Goal: Information Seeking & Learning: Learn about a topic

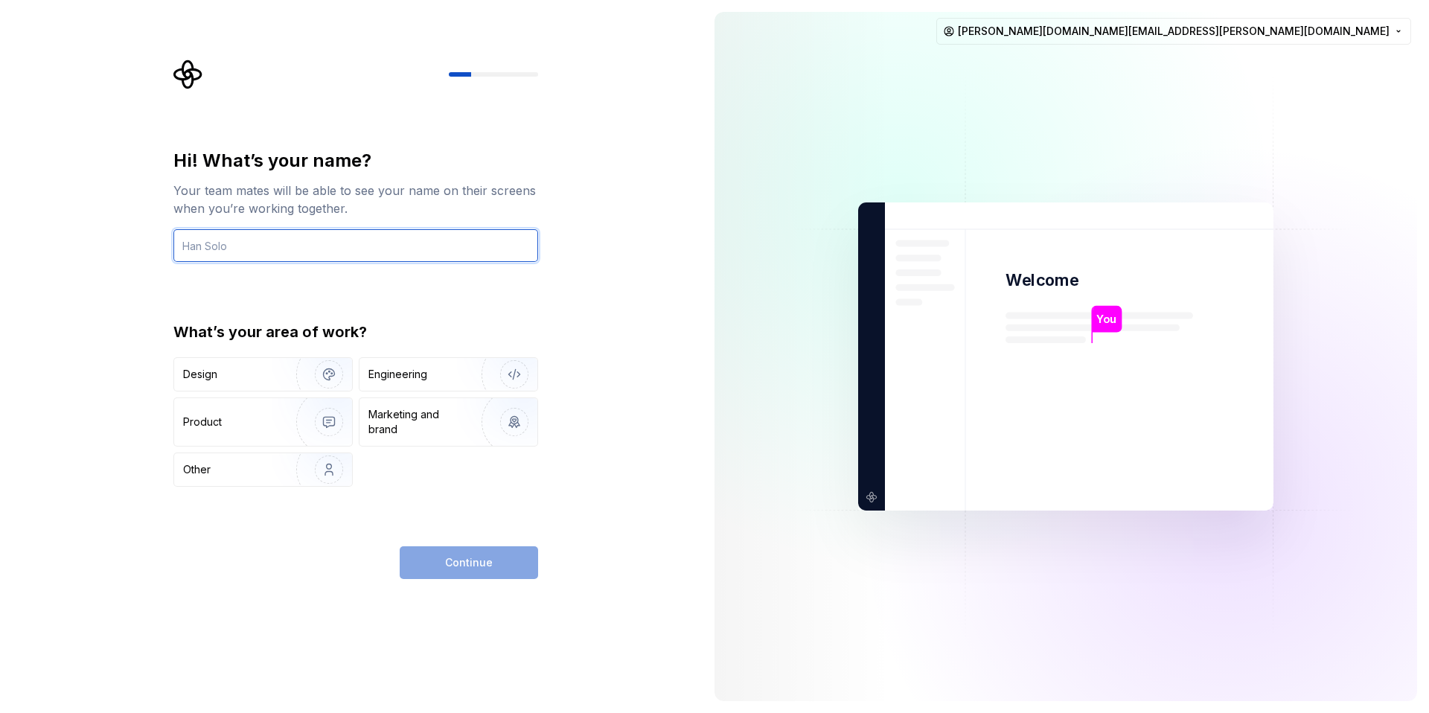
click at [253, 249] on input "text" at bounding box center [355, 245] width 365 height 33
type input "[PERSON_NAME]"
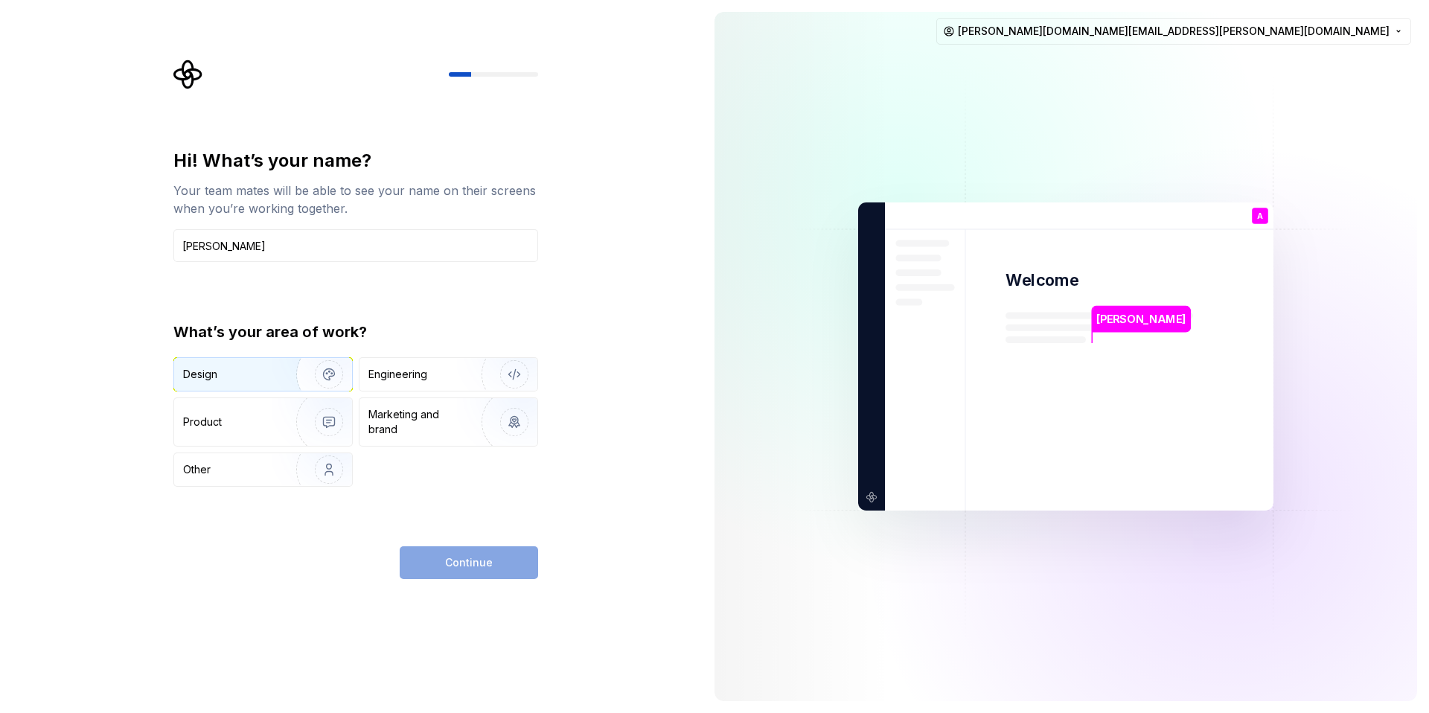
click at [273, 380] on img "button" at bounding box center [319, 375] width 95 height 100
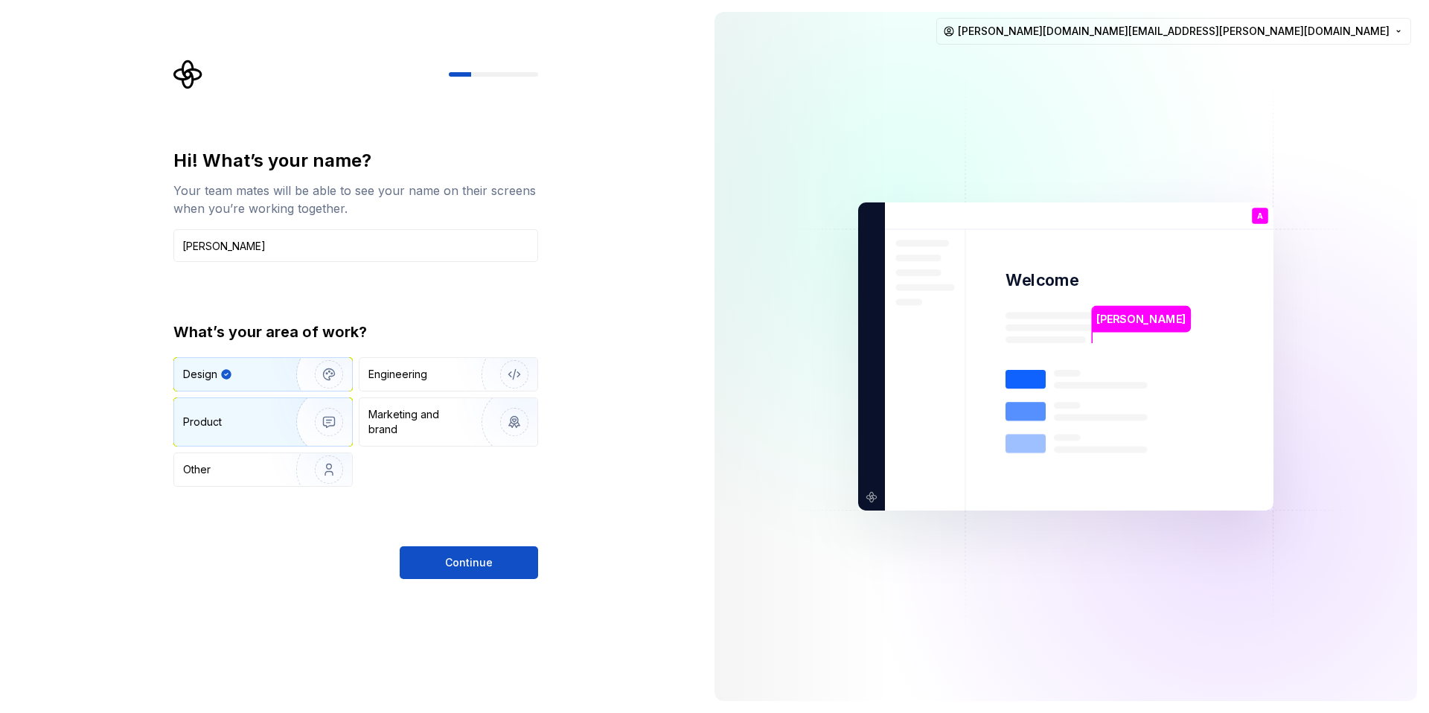
click at [275, 417] on img "button" at bounding box center [319, 422] width 95 height 100
click at [241, 364] on div "Design" at bounding box center [263, 374] width 178 height 33
click at [512, 563] on button "Continue" at bounding box center [469, 562] width 138 height 33
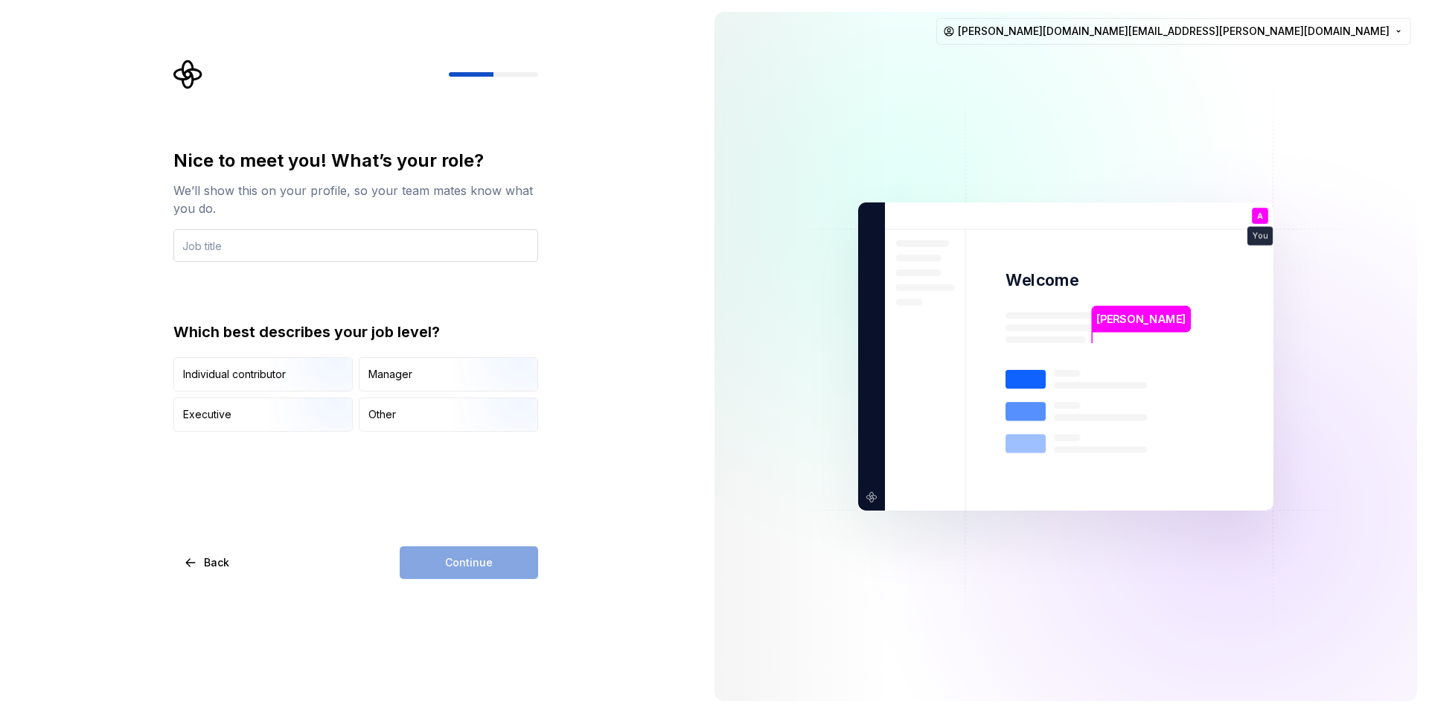
click at [246, 246] on input "text" at bounding box center [355, 245] width 365 height 33
type input "UX Designer"
click at [308, 379] on img "button" at bounding box center [316, 393] width 95 height 100
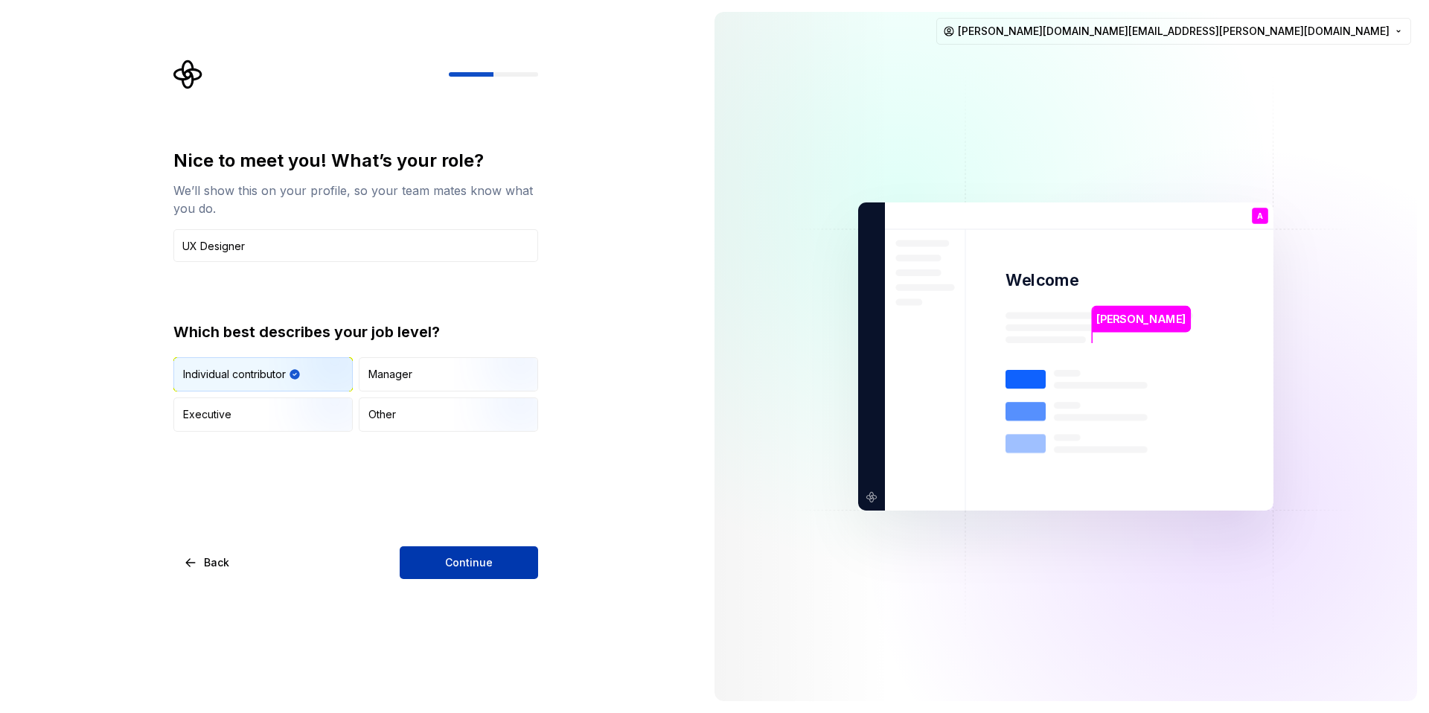
click at [514, 568] on button "Continue" at bounding box center [469, 562] width 138 height 33
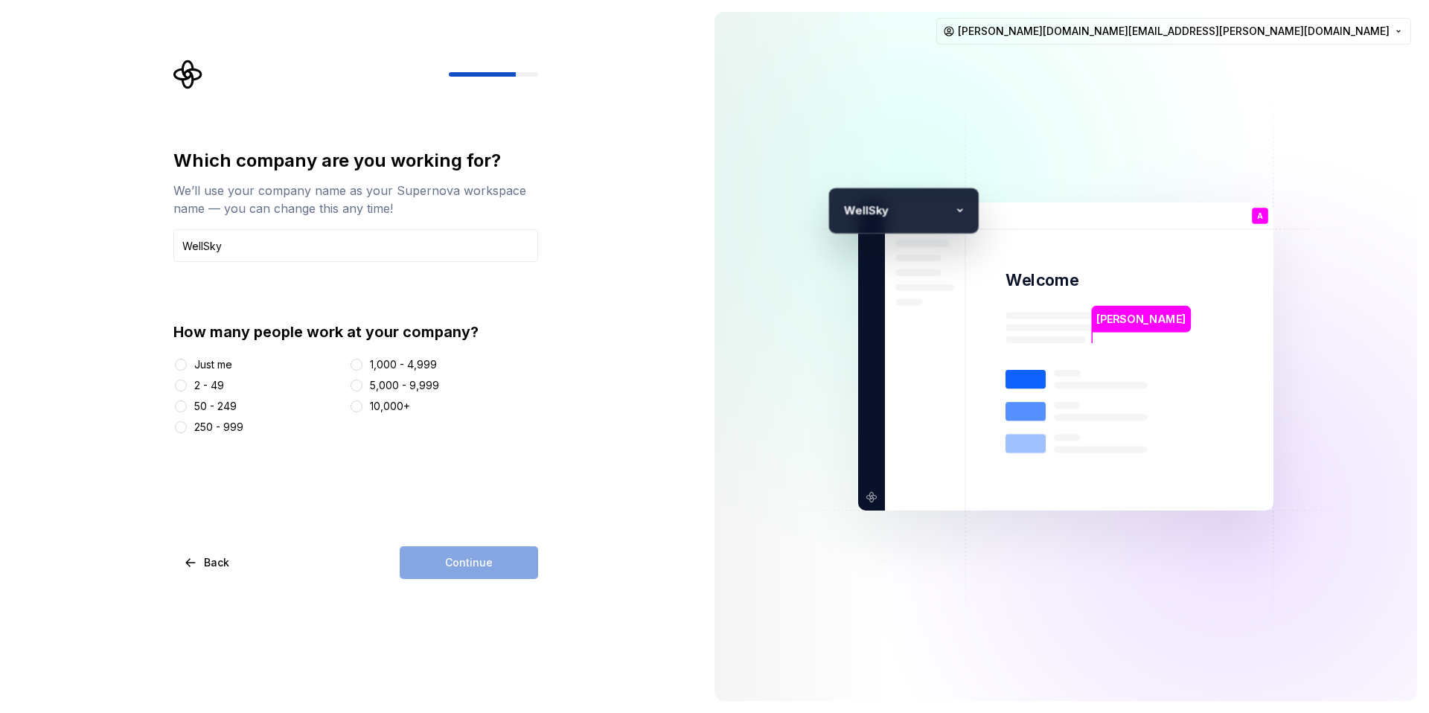
type input "WellSky"
click at [360, 360] on button "1,000 - 4,999" at bounding box center [357, 365] width 12 height 12
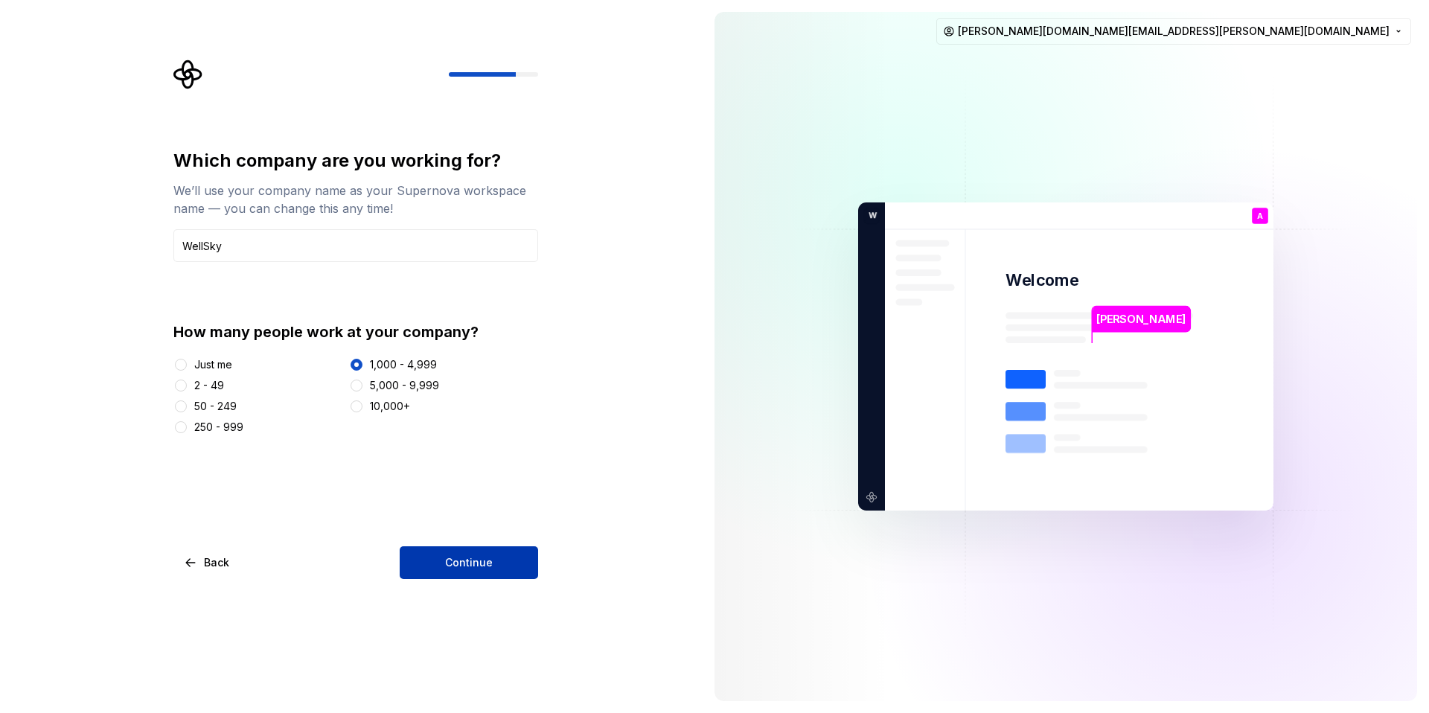
click at [470, 567] on span "Continue" at bounding box center [469, 562] width 48 height 15
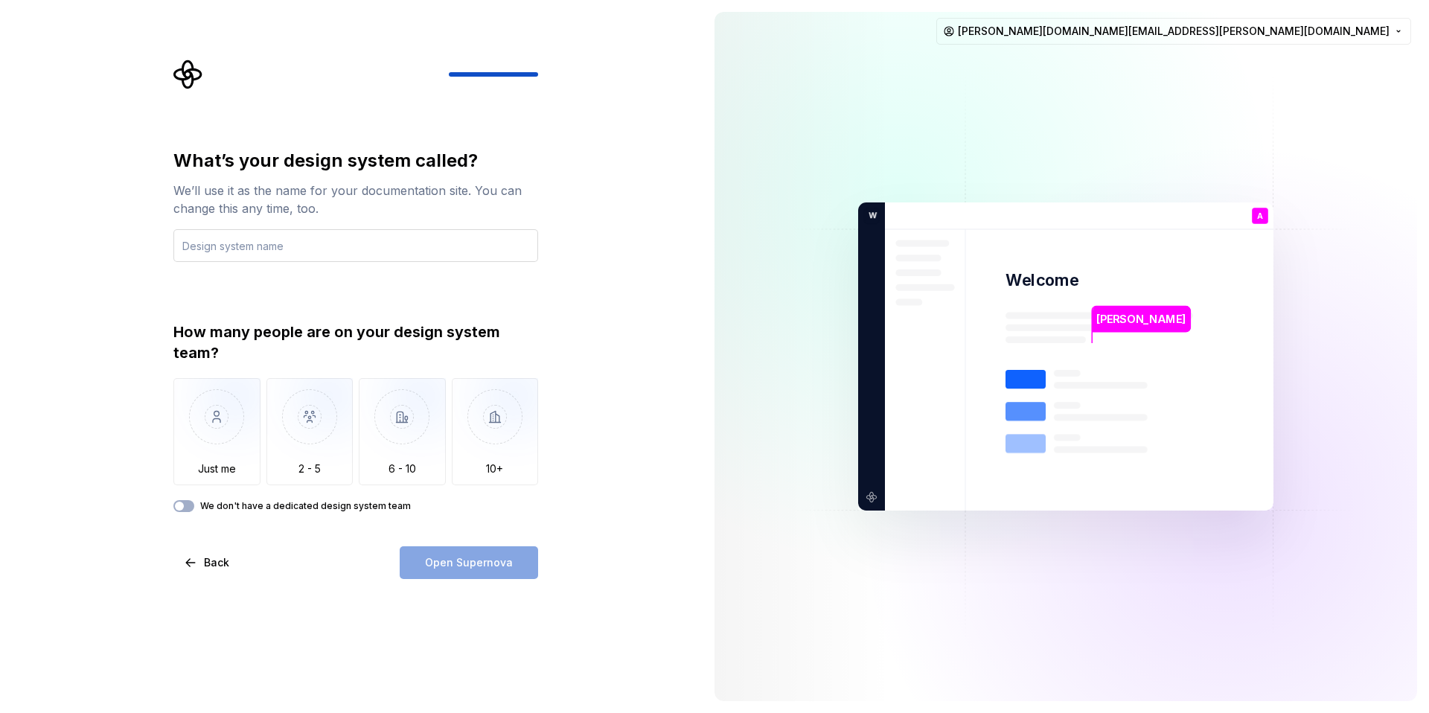
click at [363, 237] on input "text" at bounding box center [355, 245] width 365 height 33
type input "WellSky DLS"
click at [485, 432] on img "button" at bounding box center [495, 428] width 87 height 100
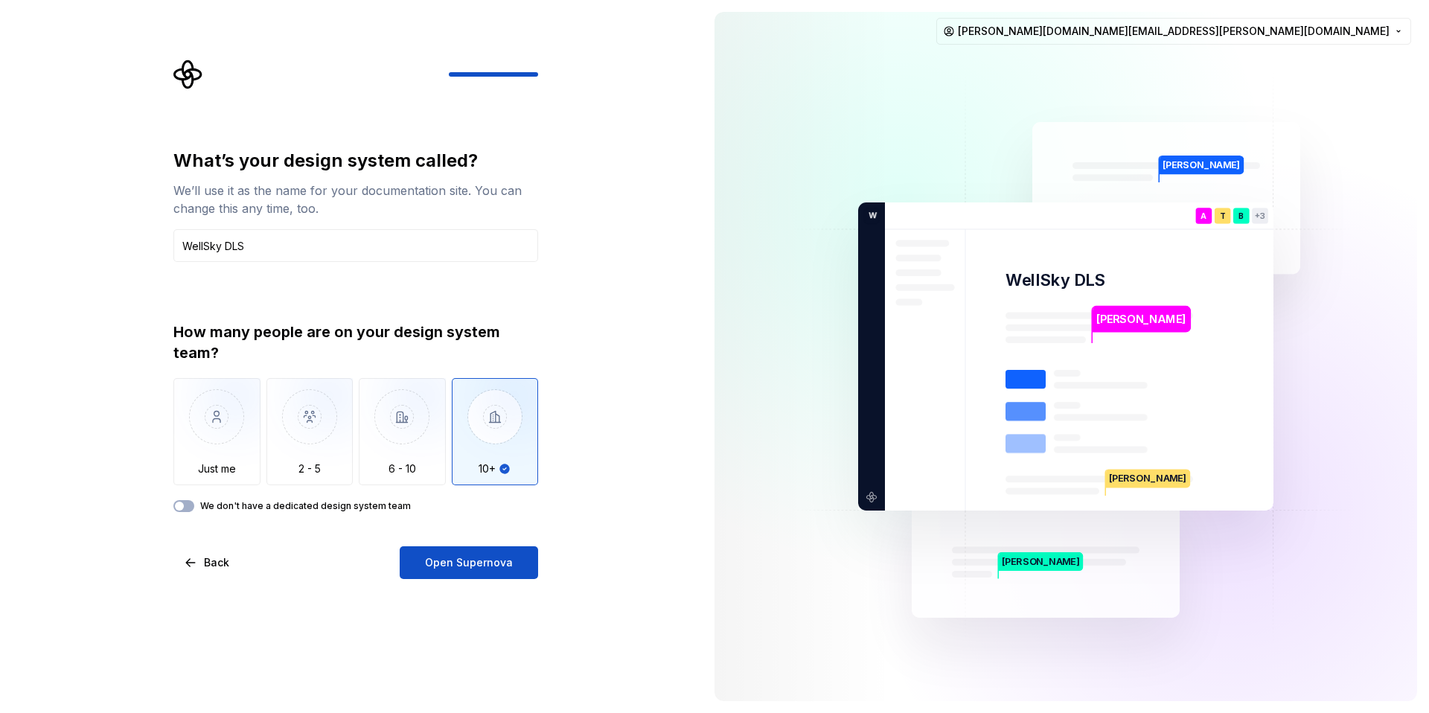
click at [254, 505] on label "We don't have a dedicated design system team" at bounding box center [305, 506] width 211 height 12
click at [194, 505] on button "We don't have a dedicated design system team" at bounding box center [183, 506] width 21 height 12
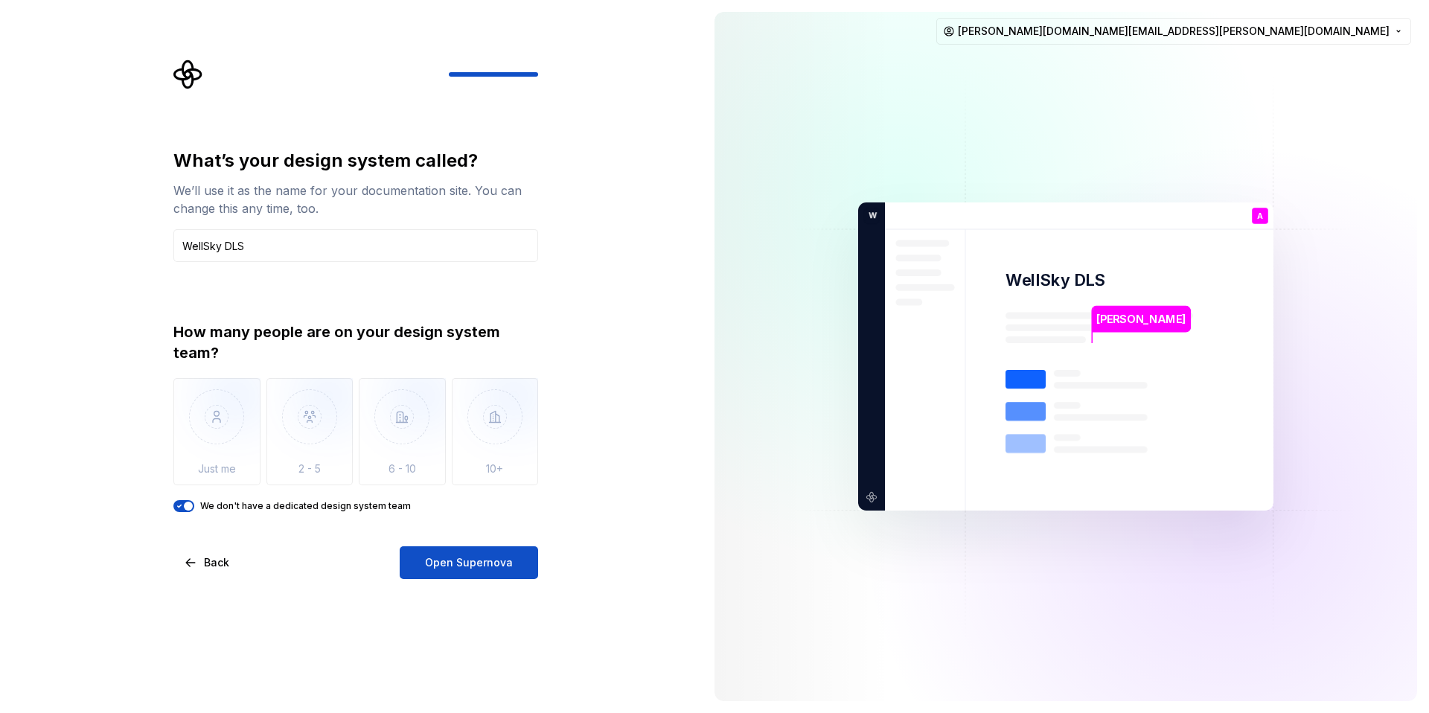
click at [185, 507] on span "button" at bounding box center [188, 506] width 9 height 9
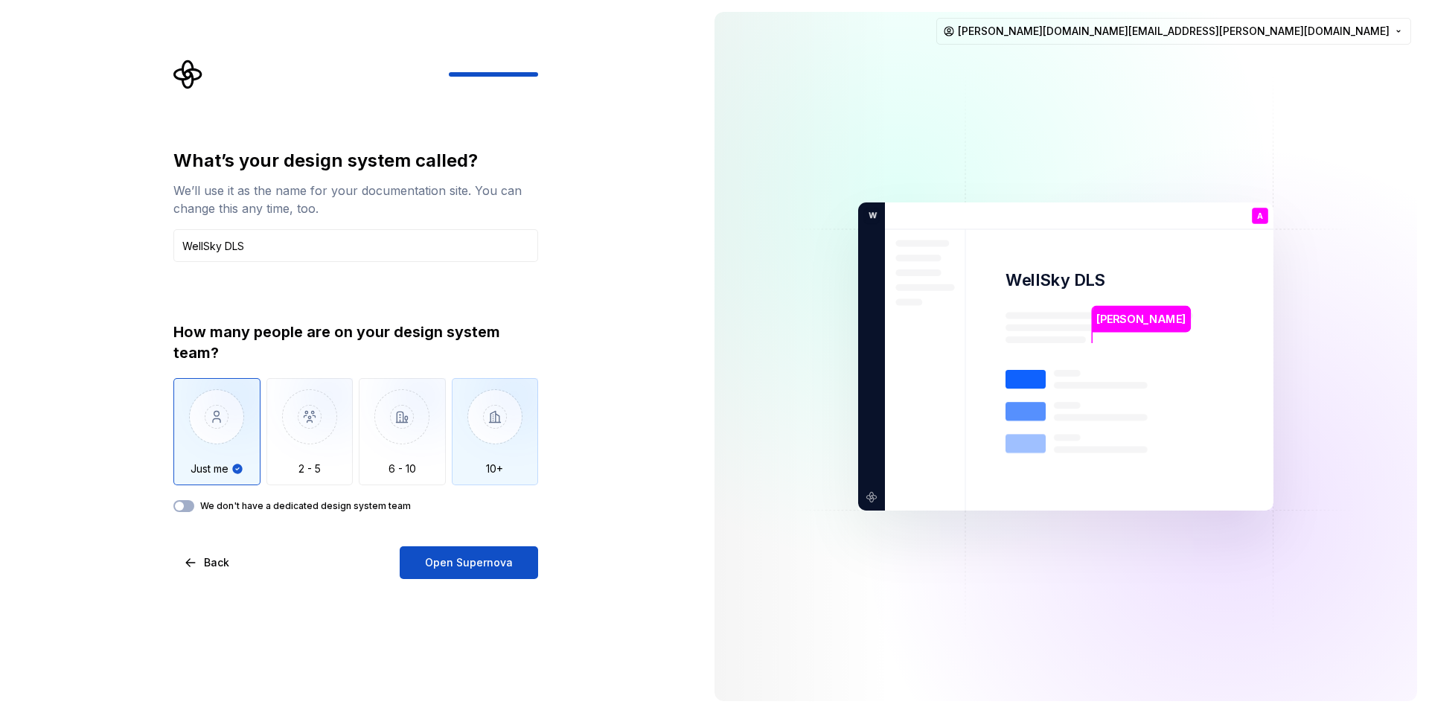
click at [488, 417] on img "button" at bounding box center [495, 428] width 87 height 100
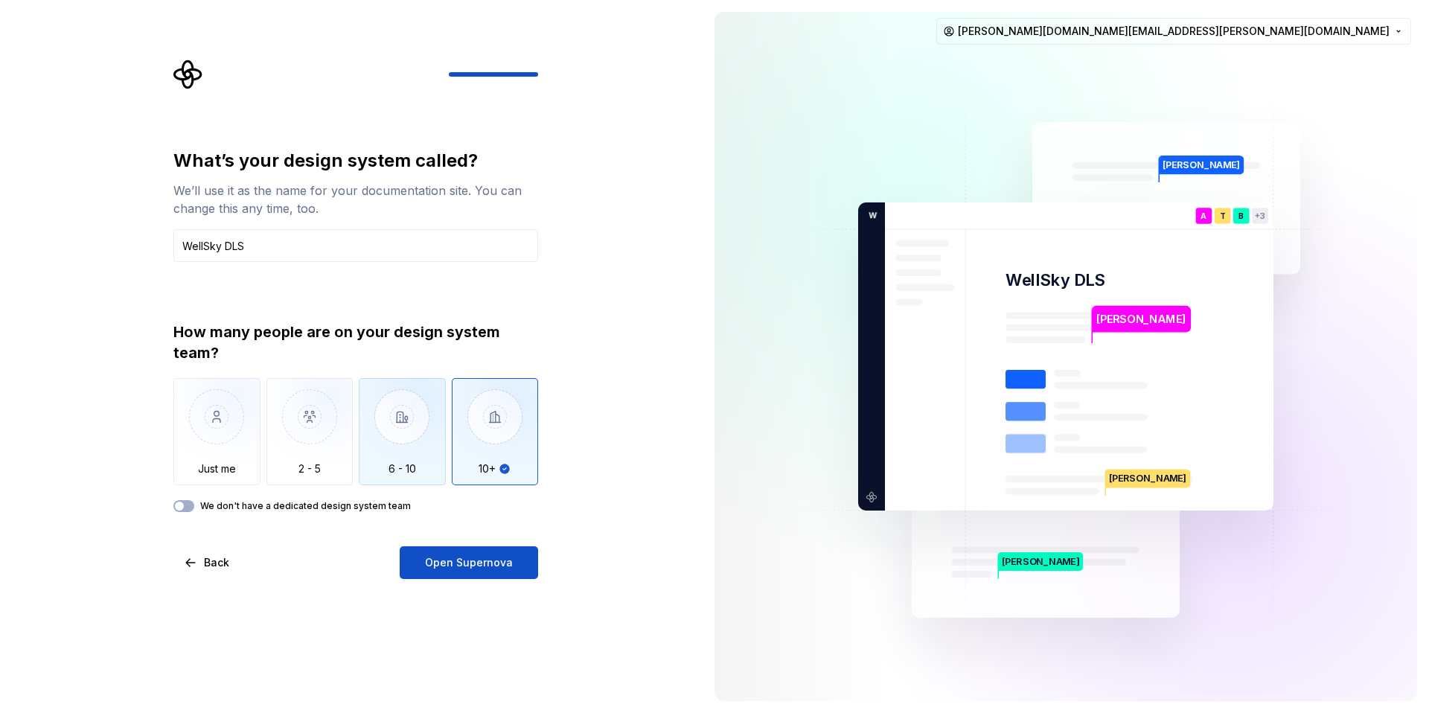
click at [414, 421] on img "button" at bounding box center [402, 428] width 87 height 100
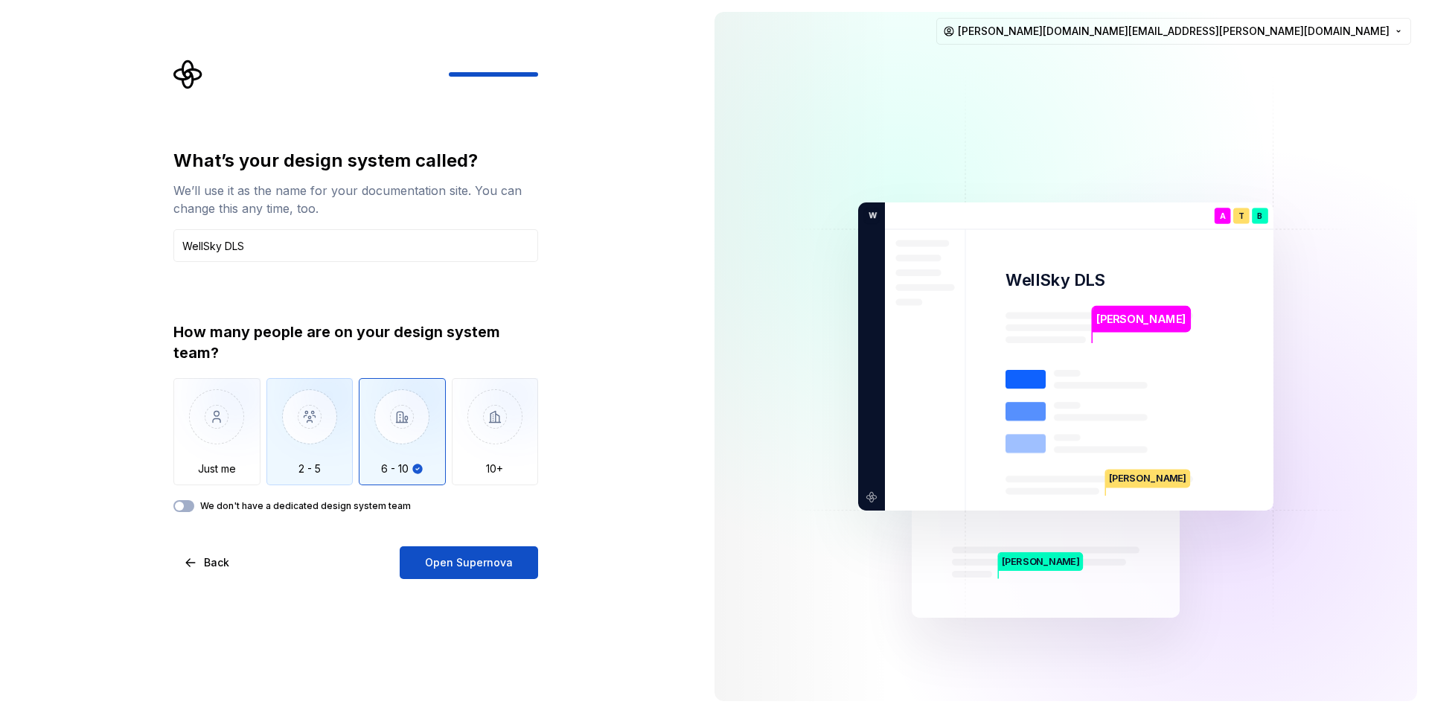
click at [312, 445] on img "button" at bounding box center [310, 428] width 87 height 100
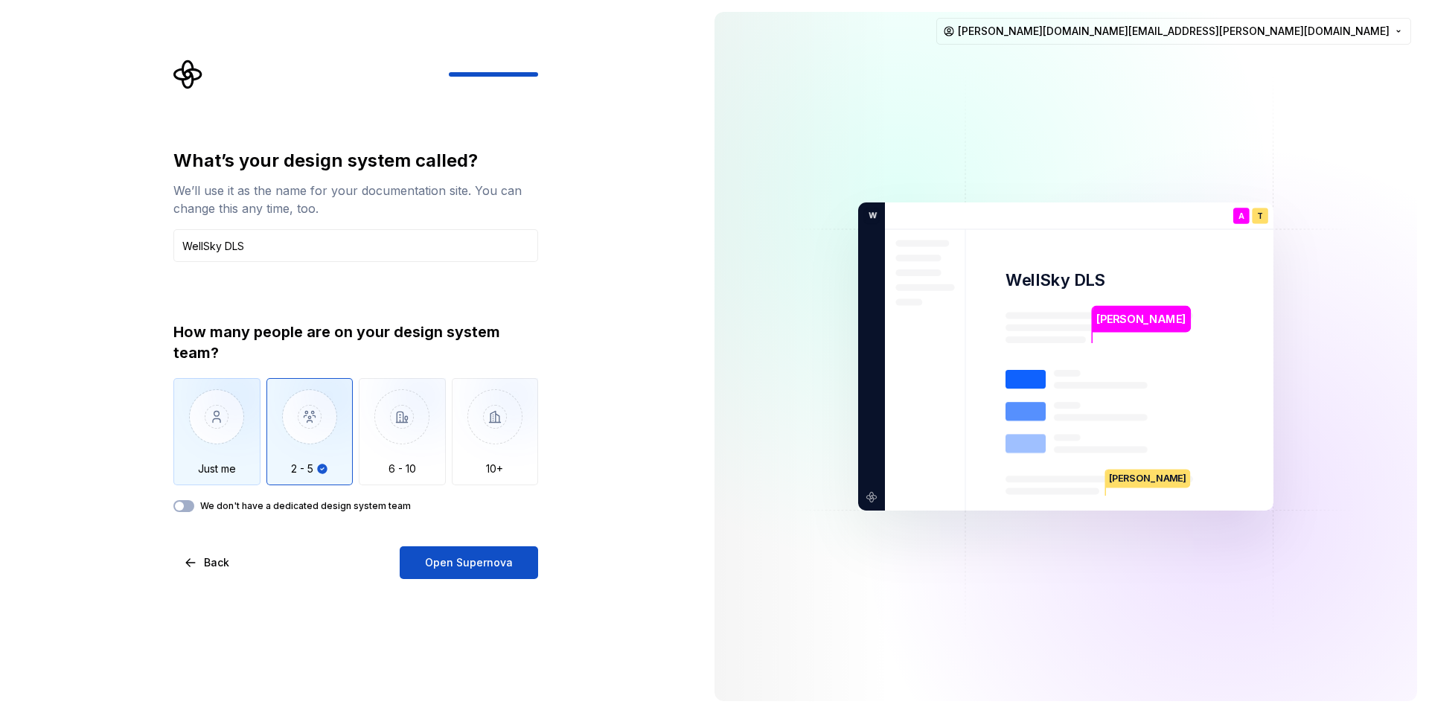
click at [217, 456] on img "button" at bounding box center [216, 428] width 87 height 100
click at [281, 441] on img "button" at bounding box center [310, 428] width 87 height 100
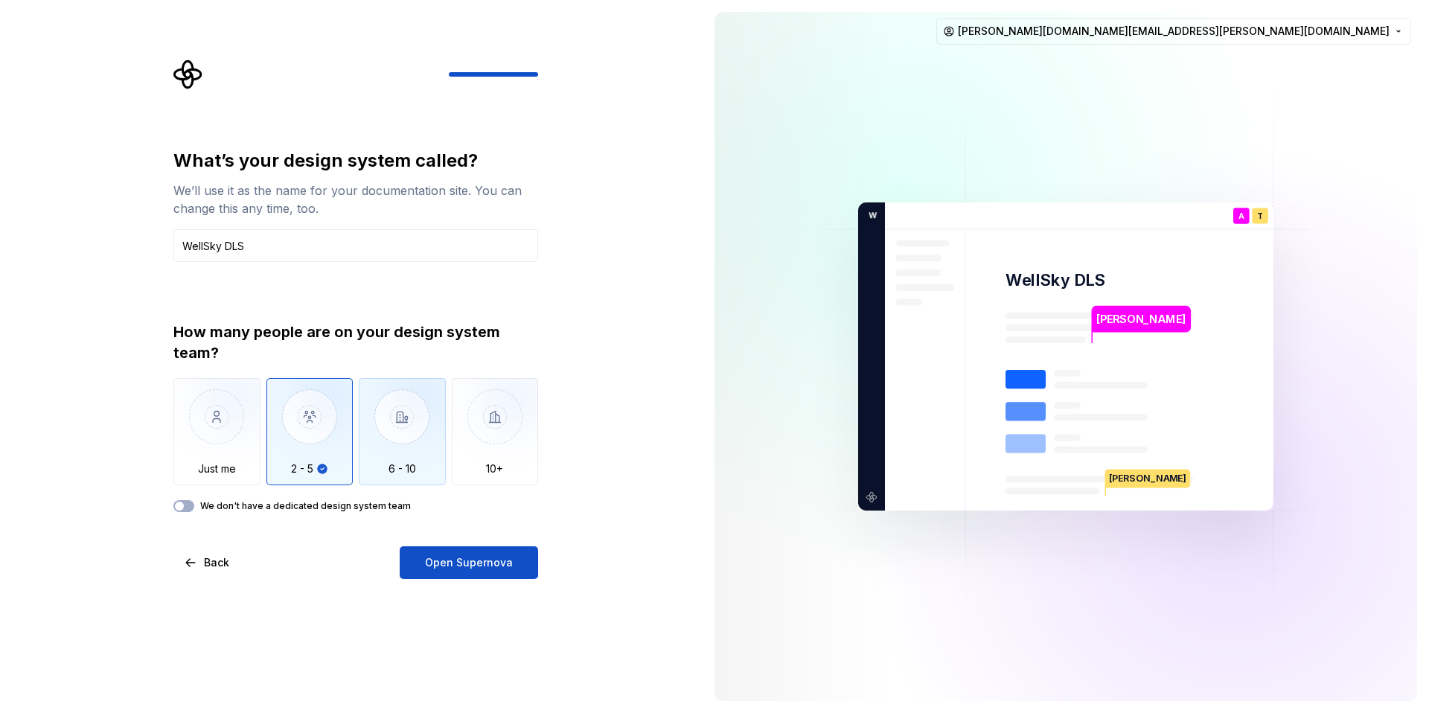
click at [391, 432] on img "button" at bounding box center [402, 428] width 87 height 100
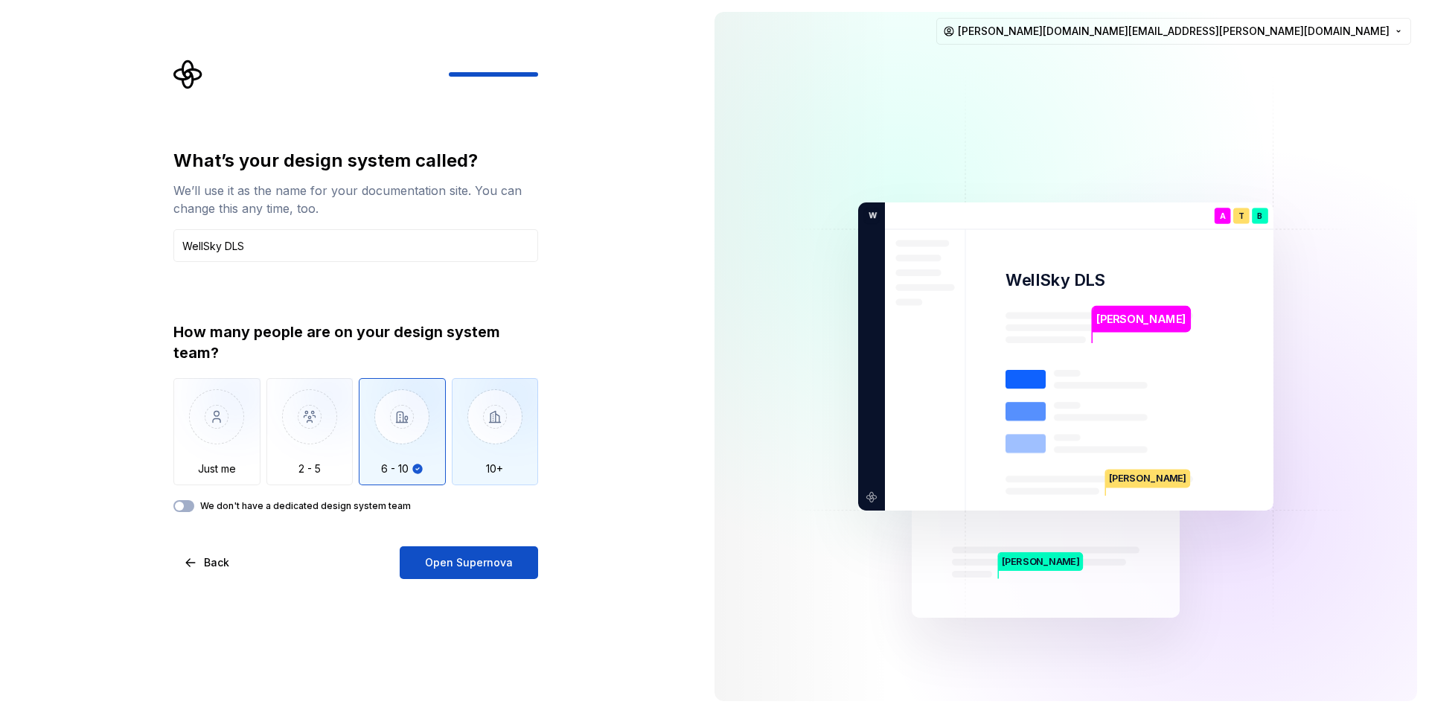
click at [479, 424] on img "button" at bounding box center [495, 428] width 87 height 100
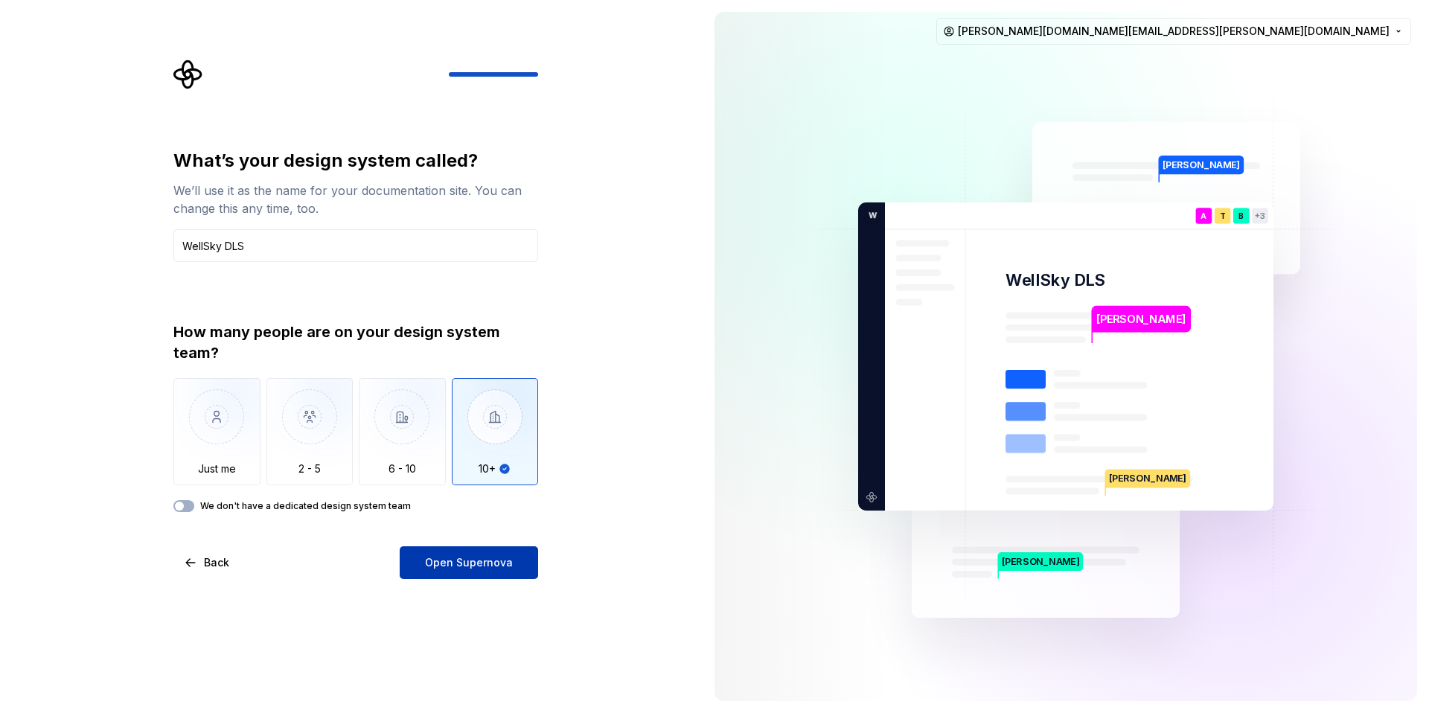
click at [489, 562] on span "Open Supernova" at bounding box center [469, 562] width 88 height 15
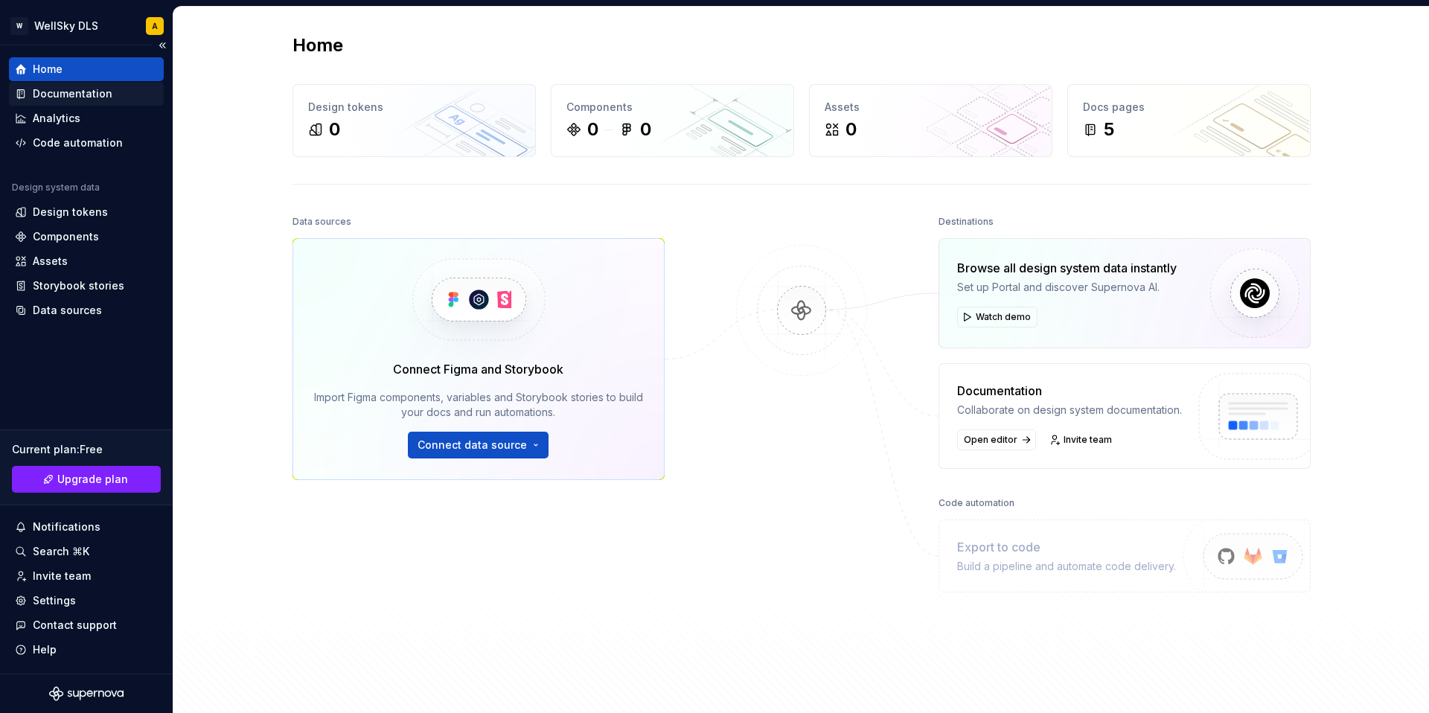
click at [86, 91] on div "Documentation" at bounding box center [73, 93] width 80 height 15
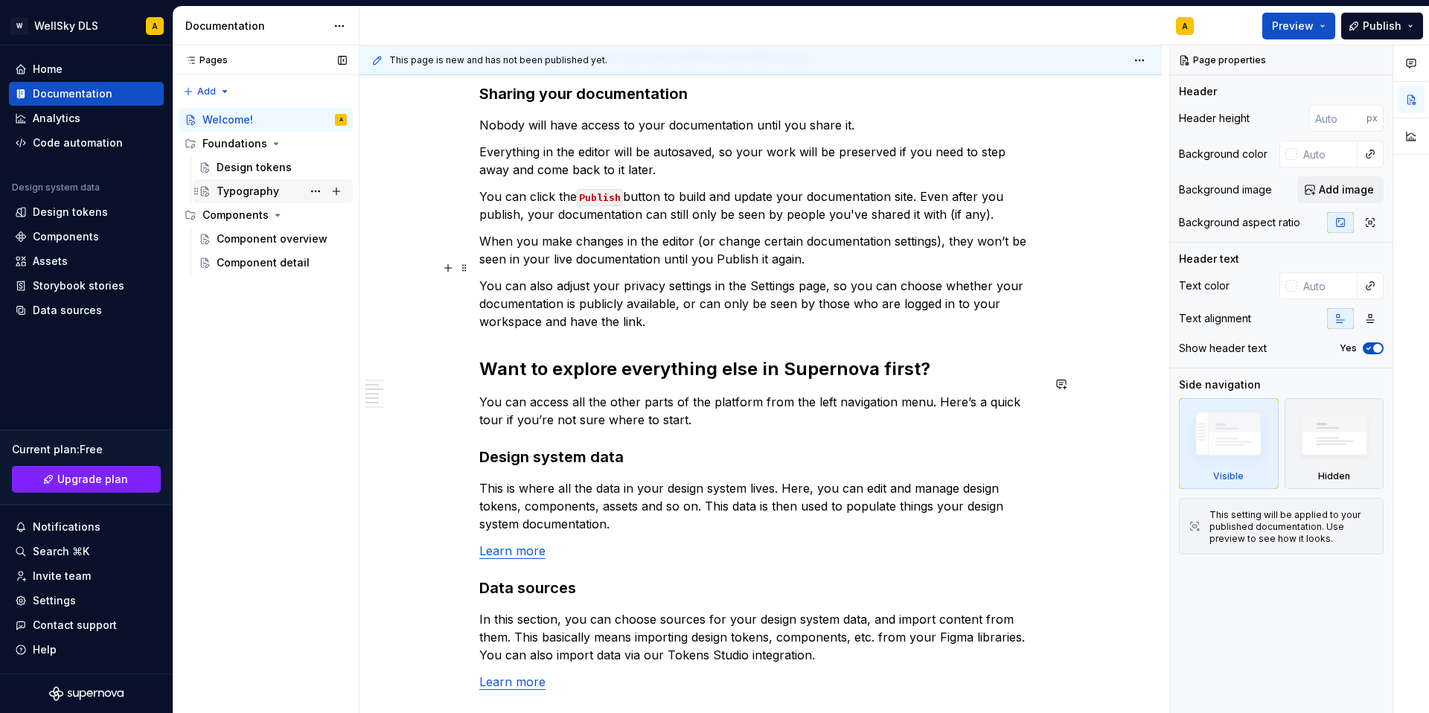
scroll to position [709, 0]
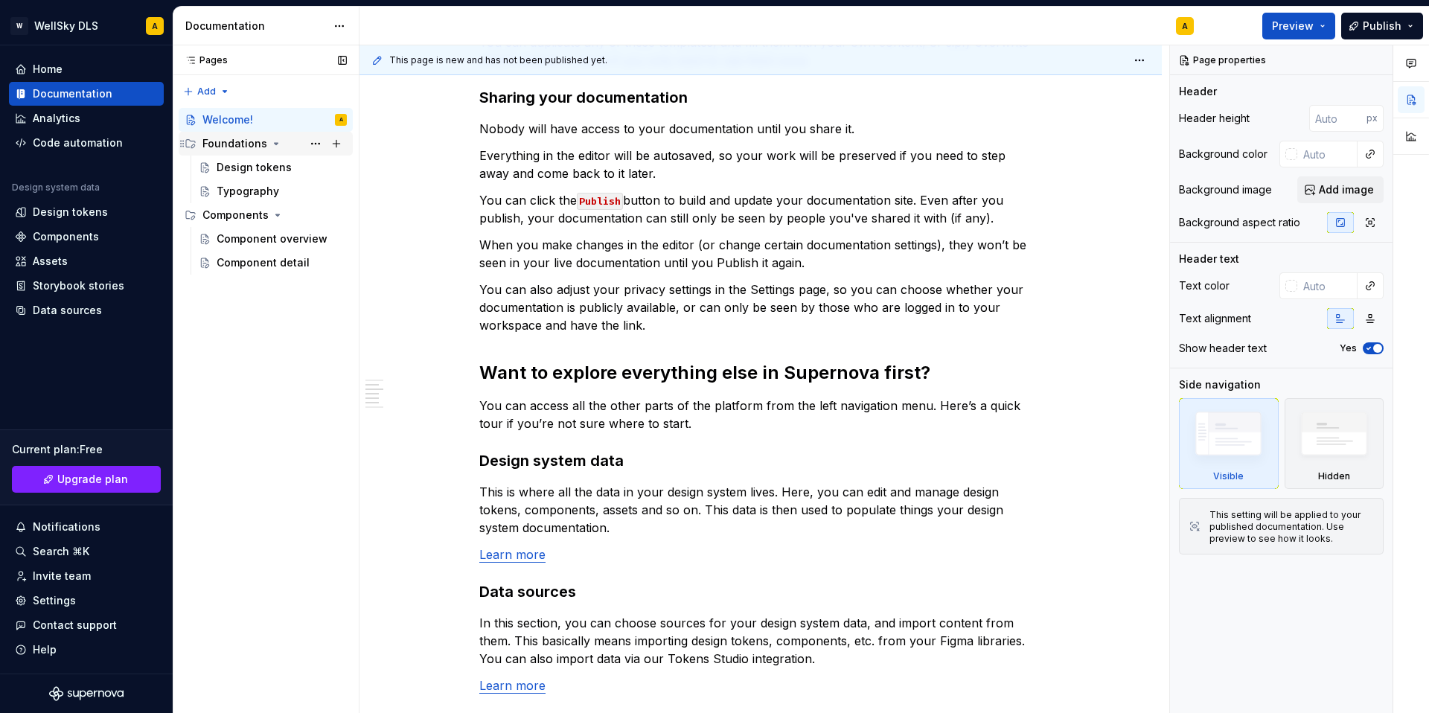
click at [243, 147] on div "Foundations" at bounding box center [235, 143] width 65 height 15
click at [261, 139] on div "Foundations" at bounding box center [235, 143] width 65 height 15
click at [264, 160] on div "Design tokens" at bounding box center [254, 167] width 75 height 15
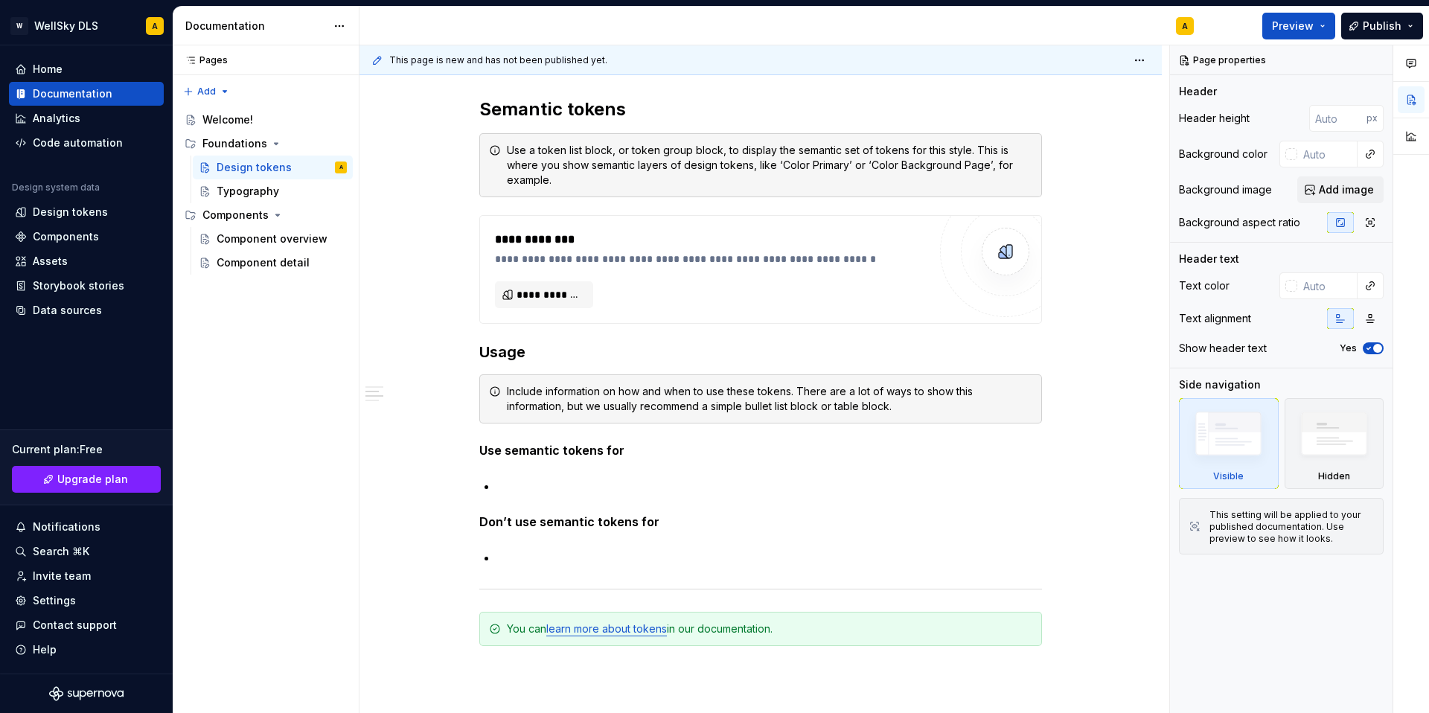
scroll to position [964, 0]
click at [265, 208] on div "Components" at bounding box center [236, 215] width 66 height 15
click at [584, 289] on span "**********" at bounding box center [550, 293] width 67 height 15
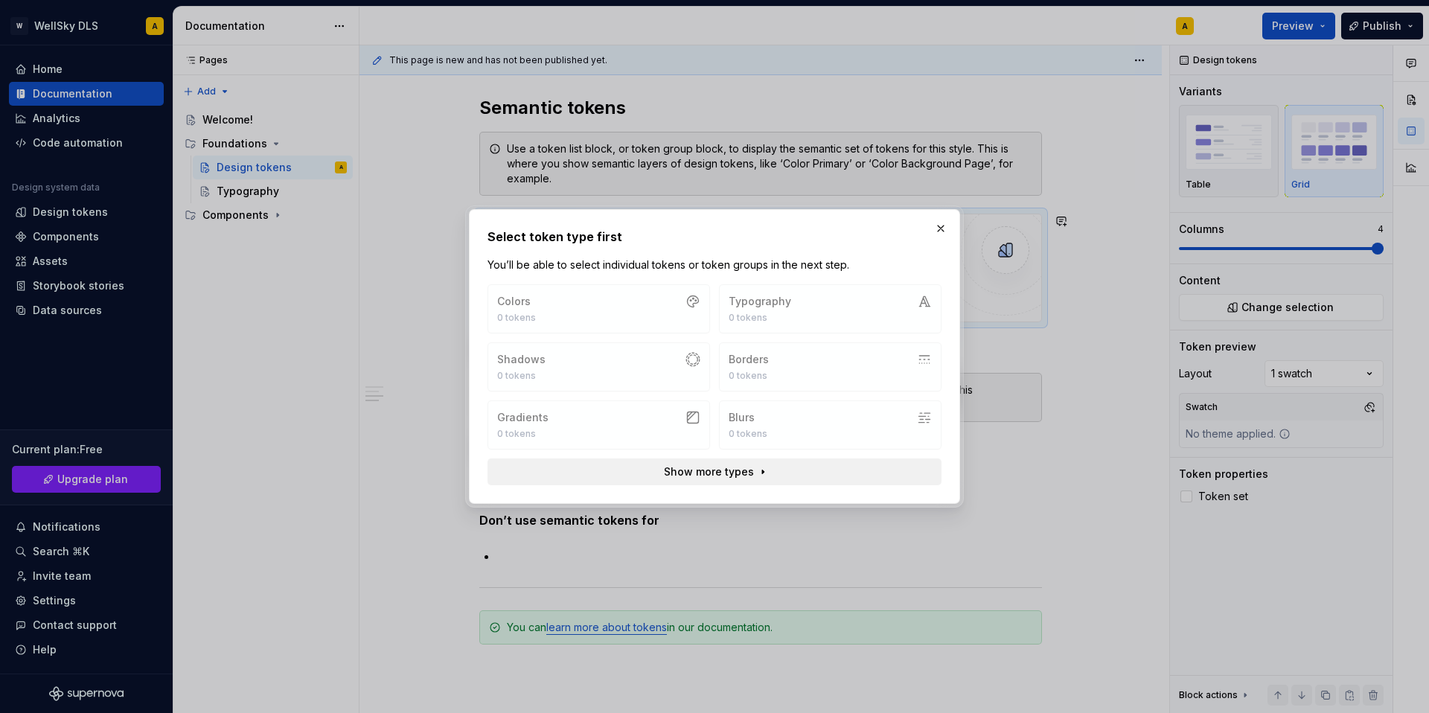
click at [750, 478] on span "Show more types" at bounding box center [709, 472] width 90 height 15
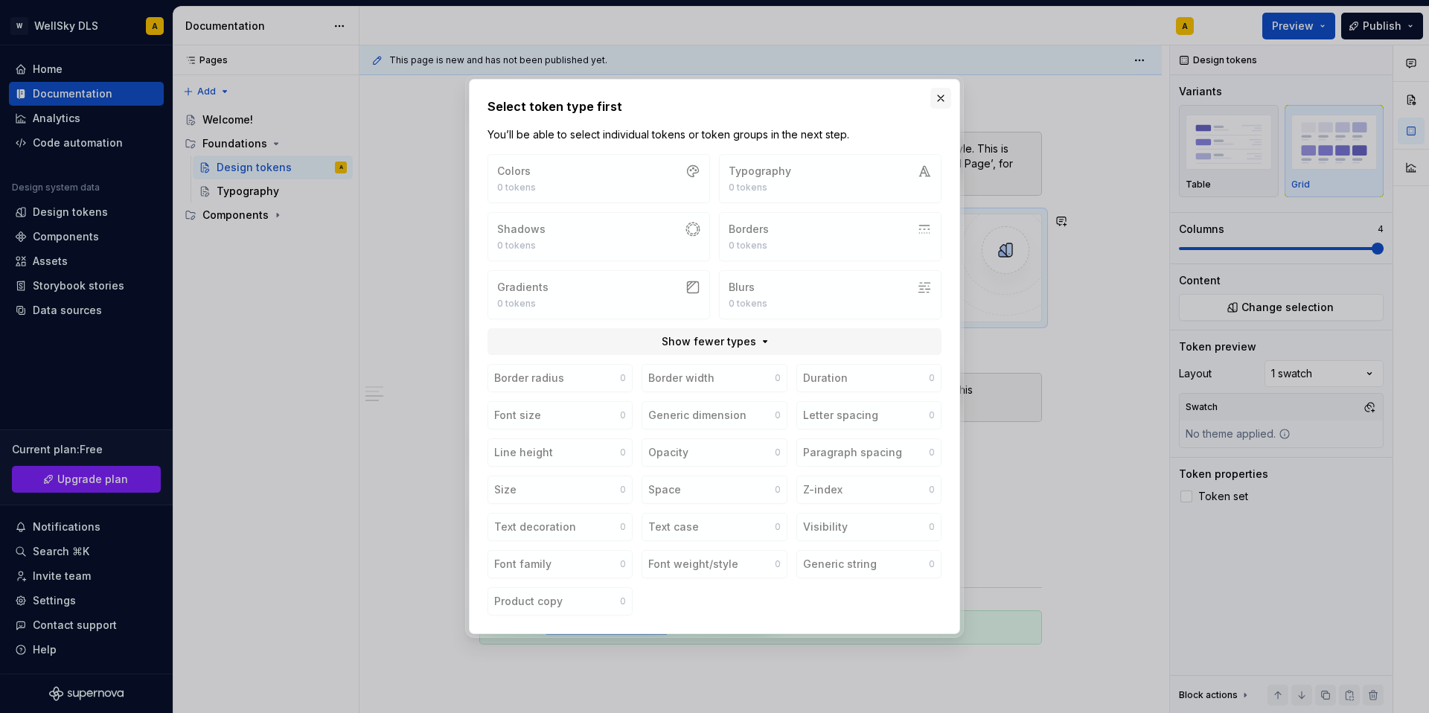
click at [937, 98] on button "button" at bounding box center [941, 98] width 21 height 21
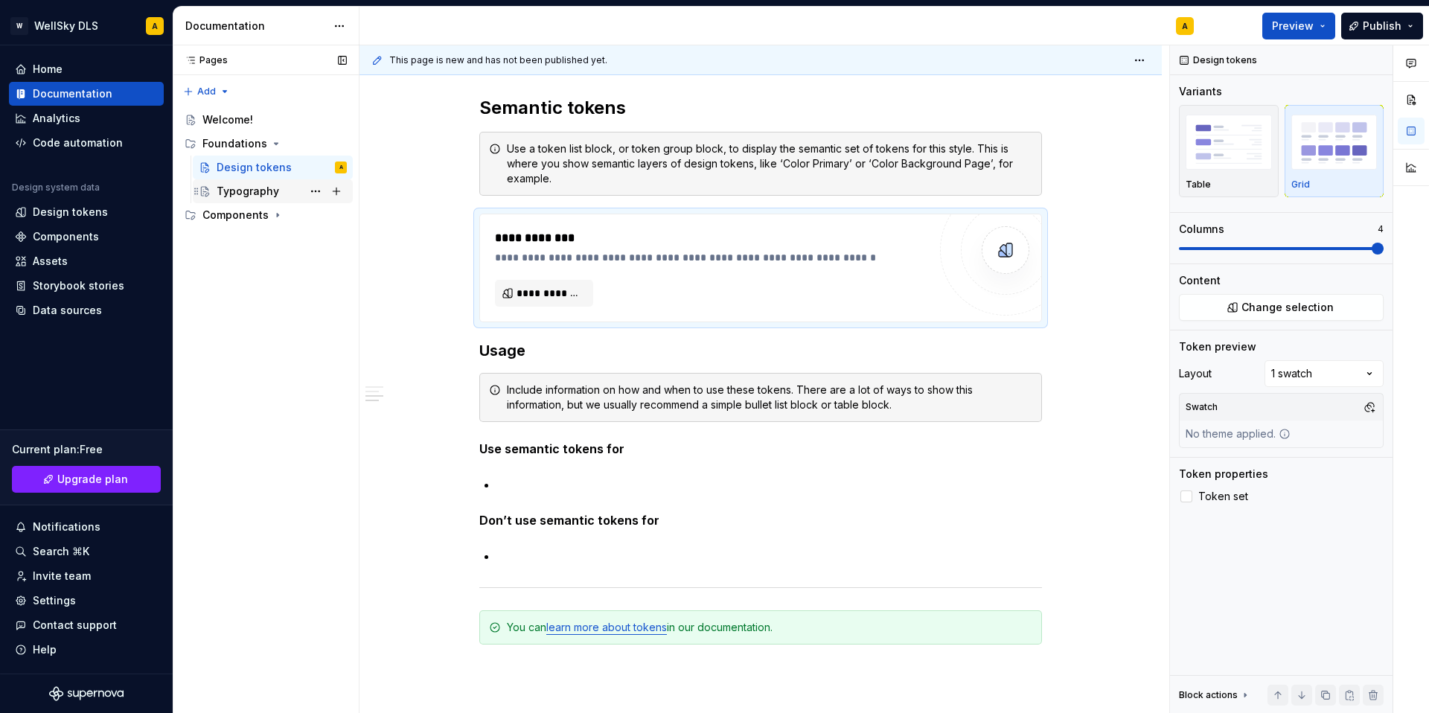
click at [276, 200] on div "Typography" at bounding box center [282, 191] width 130 height 21
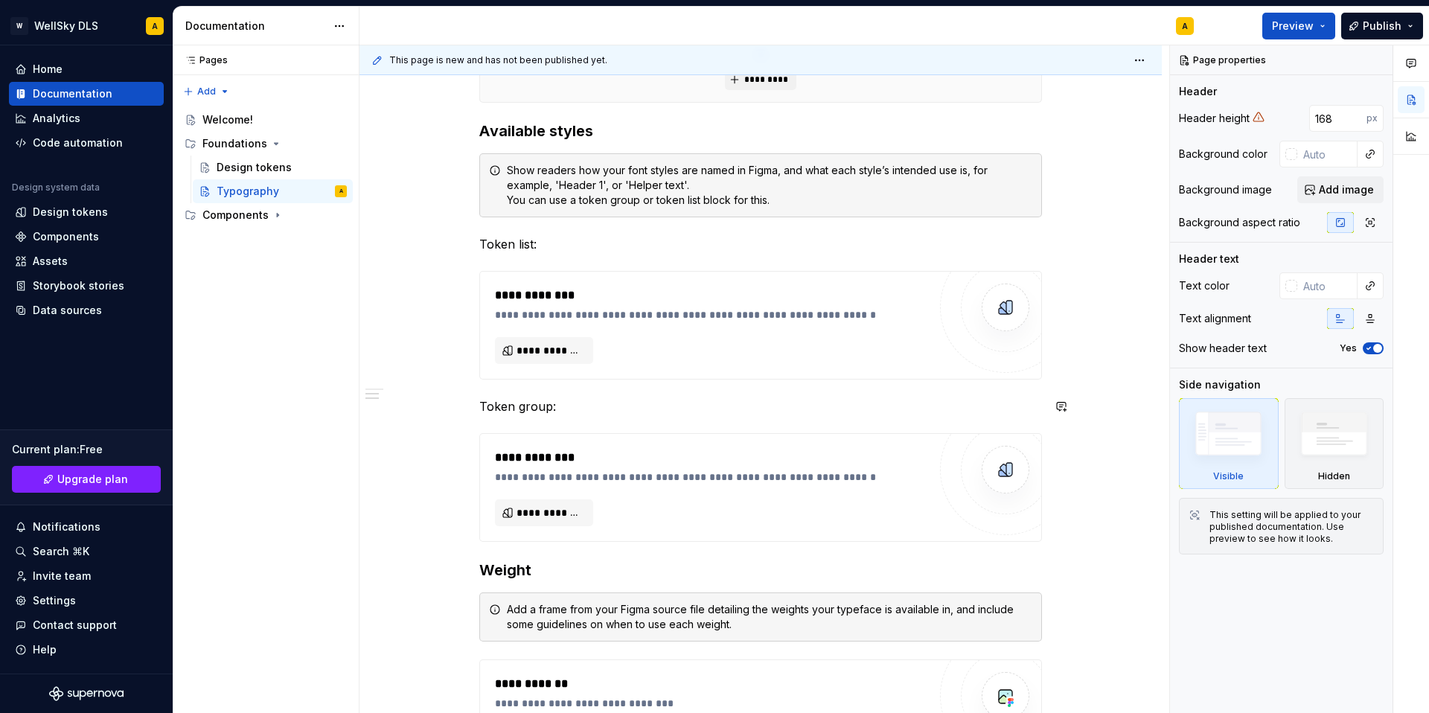
scroll to position [450, 0]
type textarea "*"
